Goal: Find specific page/section: Find specific page/section

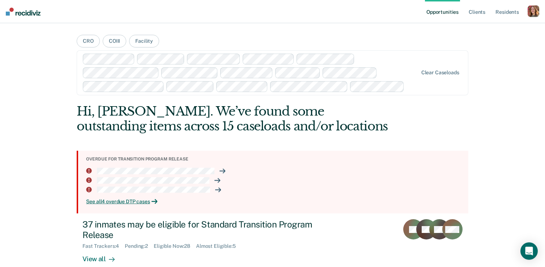
click at [534, 13] on div "button" at bounding box center [534, 11] width 12 height 12
click at [488, 27] on link "Profile" at bounding box center [505, 29] width 58 height 6
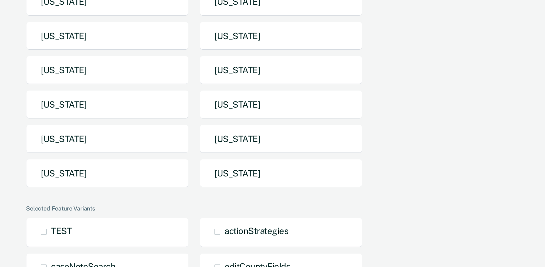
scroll to position [129, 0]
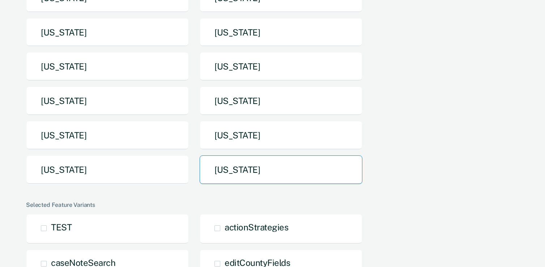
click at [222, 178] on button "[US_STATE]" at bounding box center [281, 169] width 163 height 29
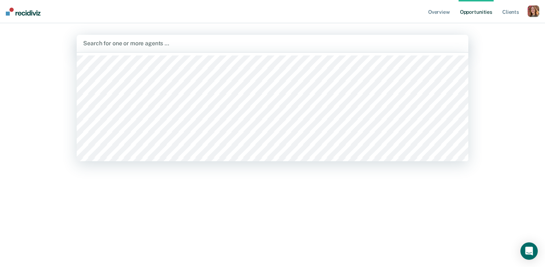
click at [187, 45] on div at bounding box center [272, 43] width 379 height 8
type input "[PERSON_NAME]"
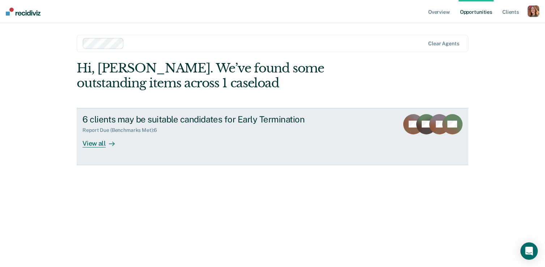
click at [99, 141] on div "View all" at bounding box center [103, 140] width 41 height 14
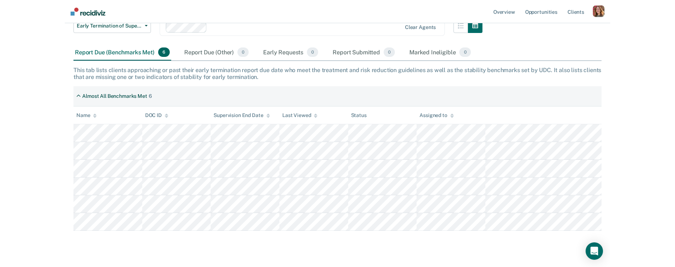
scroll to position [89, 0]
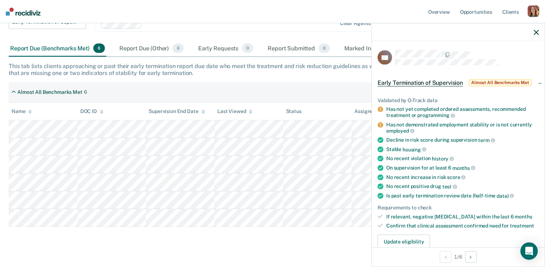
click at [537, 30] on icon "button" at bounding box center [536, 32] width 5 height 5
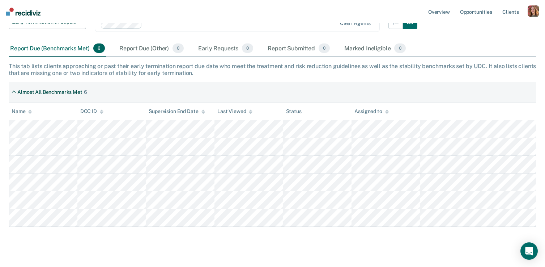
click at [131, 114] on th "DOC ID" at bounding box center [111, 111] width 69 height 18
